Goal: Information Seeking & Learning: Learn about a topic

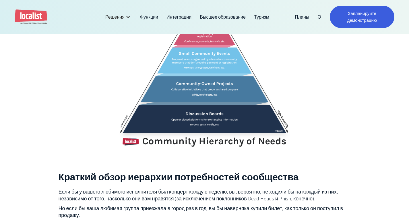
scroll to position [437, 0]
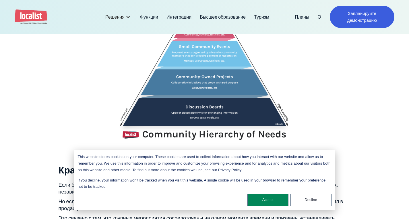
click at [206, 118] on img at bounding box center [204, 62] width 175 height 155
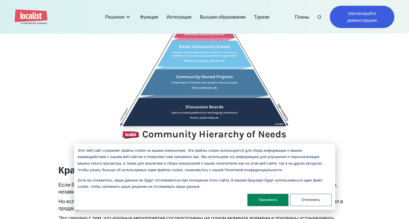
click at [206, 118] on img at bounding box center [204, 62] width 175 height 155
click at [207, 116] on img at bounding box center [204, 62] width 175 height 155
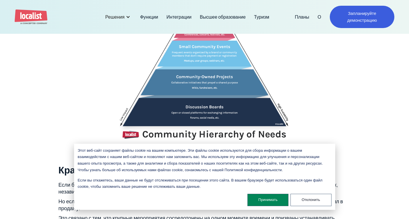
click at [207, 116] on img at bounding box center [204, 62] width 175 height 155
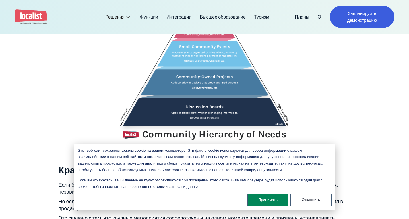
click at [230, 105] on img at bounding box center [204, 62] width 175 height 155
click at [242, 100] on img at bounding box center [204, 62] width 175 height 155
click at [219, 100] on img at bounding box center [204, 62] width 175 height 155
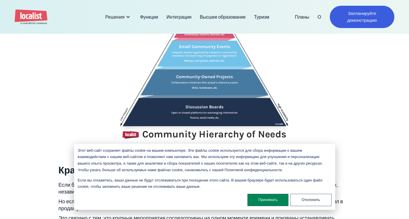
click at [219, 100] on img at bounding box center [204, 62] width 175 height 155
